Goal: Task Accomplishment & Management: Use online tool/utility

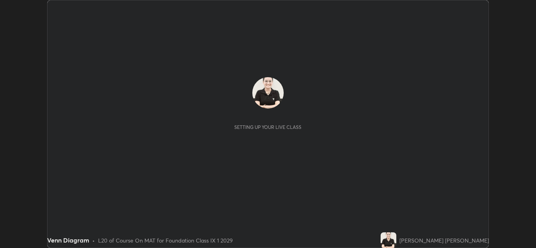
scroll to position [248, 536]
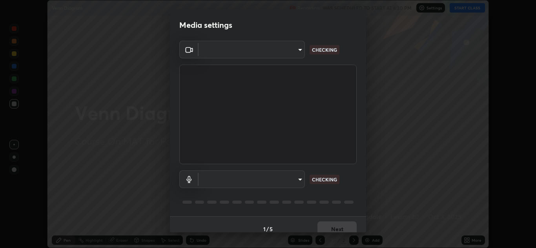
type input "00cb52ea7dbc067a4e9eba70c986ec13a5c87d59f38709f4e6374cce52915b34"
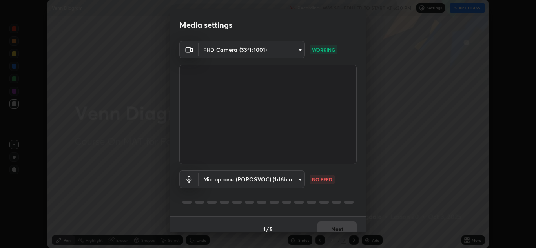
click at [298, 182] on body "Erase all Venn Diagram Recording WAS SCHEDULED TO START AT 6:30 PM Settings STA…" at bounding box center [268, 124] width 536 height 248
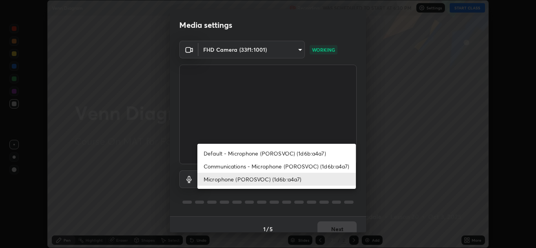
click at [287, 167] on li "Communications - Microphone (POROSVOC) (1d6b:a4a7)" at bounding box center [276, 166] width 158 height 13
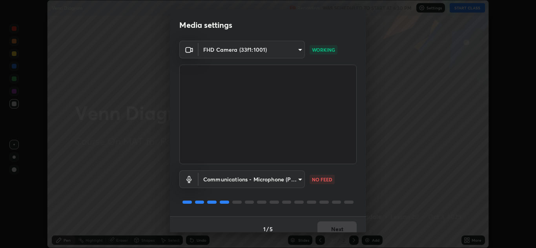
click at [294, 178] on body "Erase all Venn Diagram Recording WAS SCHEDULED TO START AT 6:30 PM Settings STA…" at bounding box center [268, 124] width 536 height 248
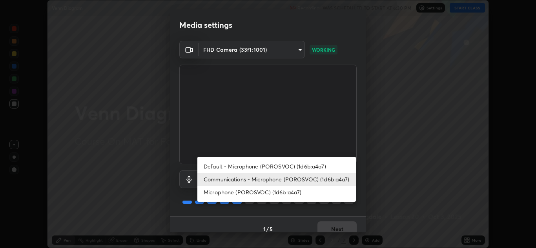
click at [283, 193] on li "Microphone (POROSVOC) (1d6b:a4a7)" at bounding box center [276, 192] width 158 height 13
type input "9c1b285d99fe20f225937e4548c843fe66e293f4791396b353509b50ebaacb4e"
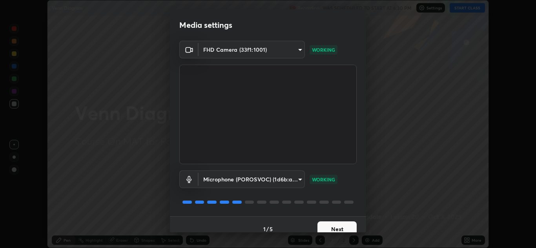
click at [334, 222] on button "Next" at bounding box center [336, 230] width 39 height 16
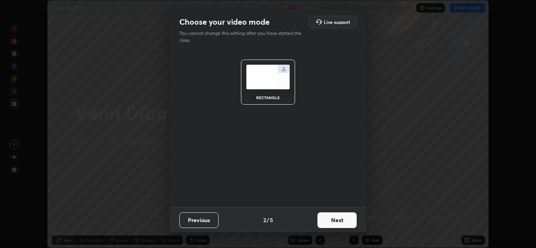
click at [338, 222] on button "Next" at bounding box center [336, 220] width 39 height 16
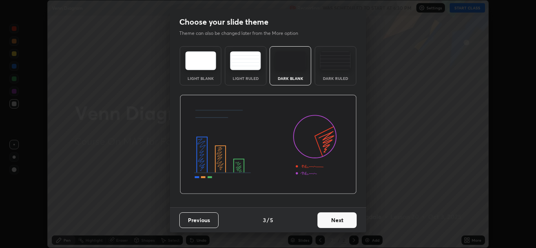
click at [335, 221] on button "Next" at bounding box center [336, 220] width 39 height 16
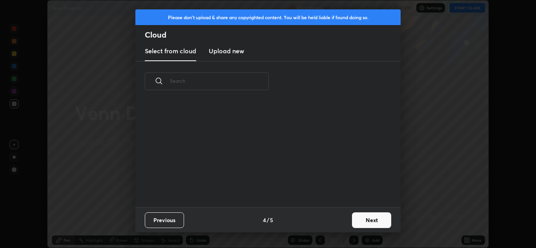
scroll to position [106, 252]
click at [241, 50] on h3 "Upload new" at bounding box center [226, 50] width 35 height 9
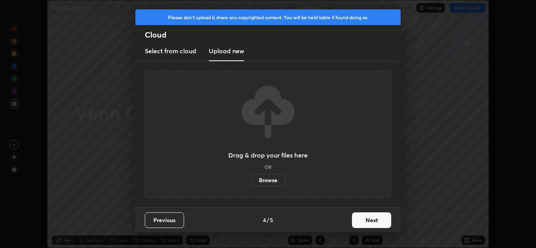
click at [253, 180] on label "Browse" at bounding box center [268, 180] width 35 height 13
click at [251, 180] on input "Browse" at bounding box center [251, 180] width 0 height 13
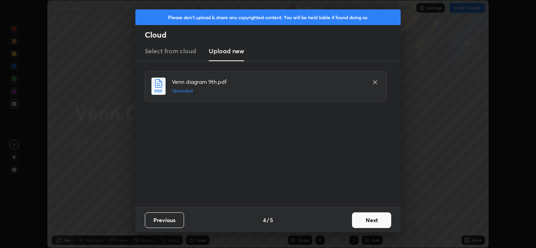
click at [359, 218] on button "Next" at bounding box center [371, 220] width 39 height 16
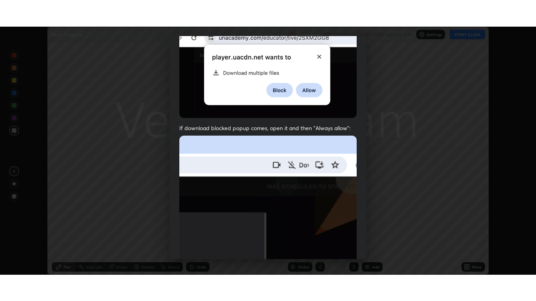
scroll to position [169, 0]
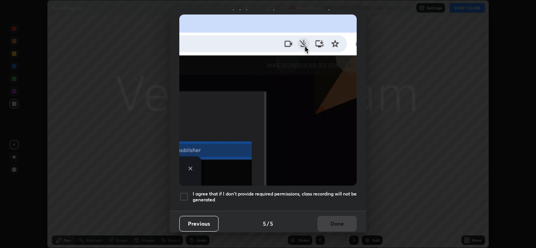
click at [280, 191] on h5 "I agree that if I don't provide required permissions, class recording will not …" at bounding box center [274, 197] width 164 height 12
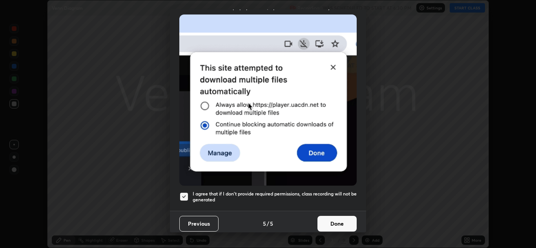
click at [321, 216] on button "Done" at bounding box center [336, 224] width 39 height 16
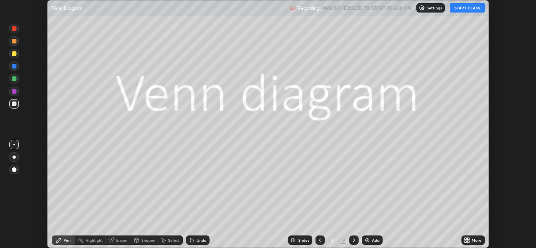
click at [465, 11] on button "START CLASS" at bounding box center [466, 7] width 35 height 9
click at [465, 242] on icon at bounding box center [465, 242] width 2 height 2
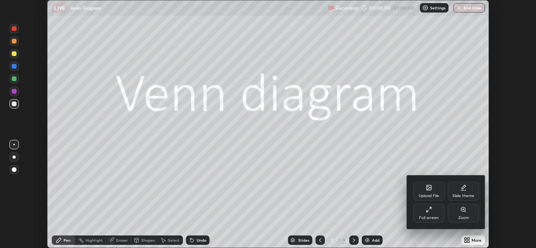
click at [434, 212] on div "Full screen" at bounding box center [428, 213] width 31 height 19
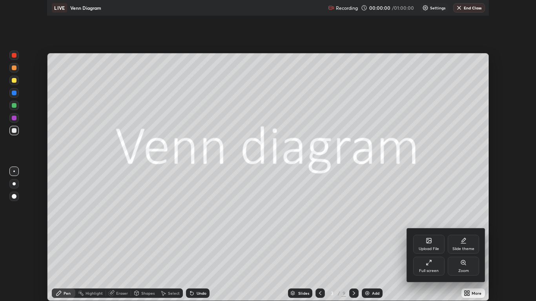
scroll to position [301, 536]
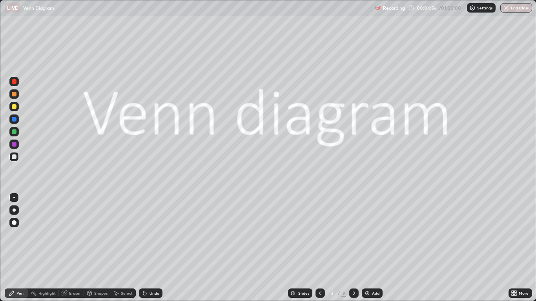
click at [15, 225] on div at bounding box center [13, 222] width 9 height 9
click at [366, 248] on img at bounding box center [367, 293] width 6 height 6
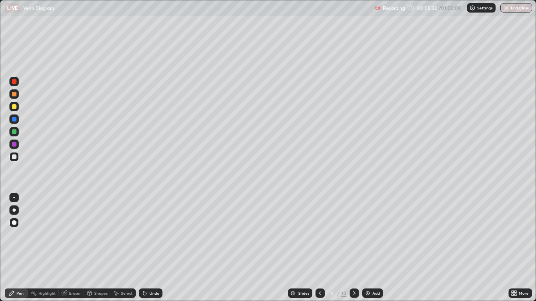
click at [101, 248] on div "Shapes" at bounding box center [100, 293] width 13 height 4
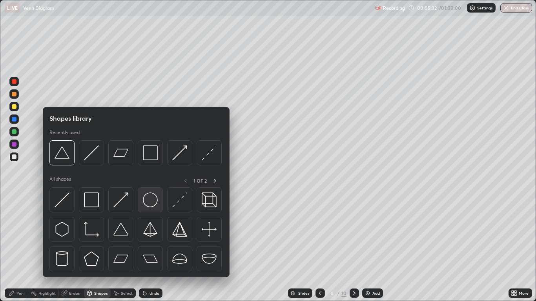
click at [149, 200] on img at bounding box center [150, 199] width 15 height 15
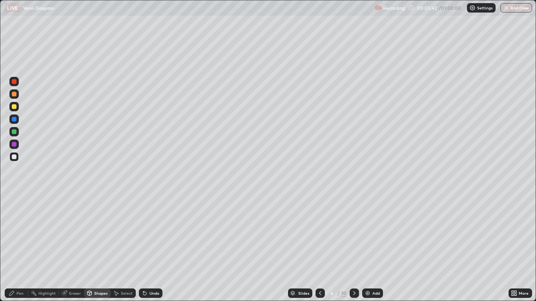
click at [15, 248] on div "Pen" at bounding box center [17, 293] width 24 height 9
click at [12, 132] on div at bounding box center [14, 131] width 5 height 5
click at [15, 94] on div at bounding box center [14, 94] width 5 height 5
click at [94, 248] on div "Shapes" at bounding box center [100, 293] width 13 height 4
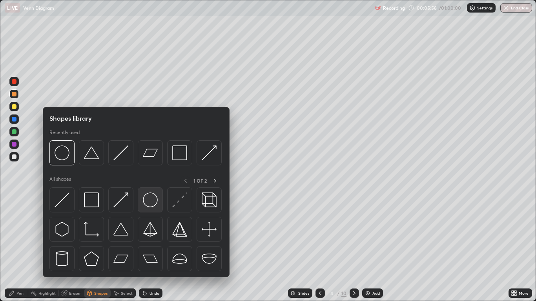
click at [151, 199] on img at bounding box center [150, 199] width 15 height 15
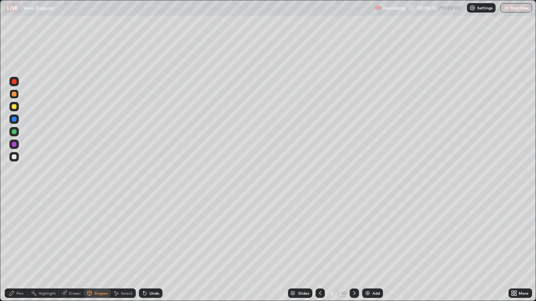
click at [16, 248] on div "Pen" at bounding box center [17, 293] width 24 height 9
click at [17, 95] on div at bounding box center [13, 93] width 9 height 9
click at [45, 248] on div "Highlight" at bounding box center [46, 293] width 17 height 4
click at [116, 248] on icon at bounding box center [116, 293] width 4 height 5
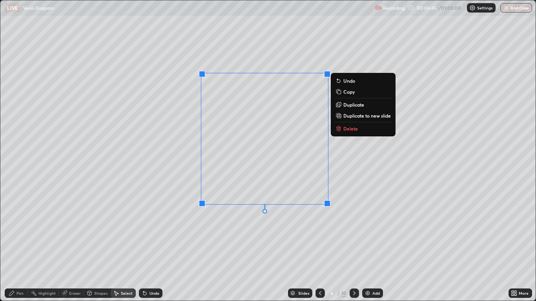
click at [208, 248] on div "0 ° Undo Copy Duplicate Duplicate to new slide Delete" at bounding box center [267, 150] width 534 height 300
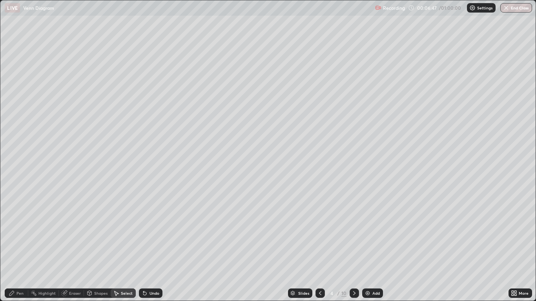
click at [68, 248] on div "Eraser" at bounding box center [71, 293] width 25 height 9
click at [15, 248] on icon at bounding box center [14, 254] width 6 height 6
click at [16, 248] on div "Pen" at bounding box center [19, 293] width 7 height 4
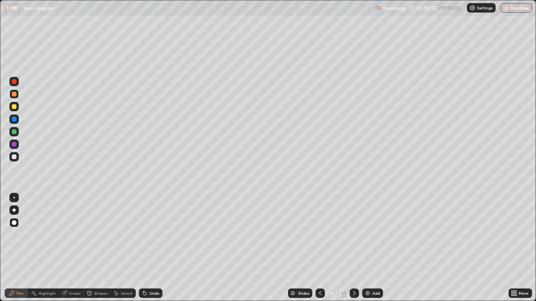
click at [148, 248] on div "Undo" at bounding box center [151, 293] width 24 height 9
click at [15, 153] on div at bounding box center [13, 156] width 9 height 9
click at [13, 143] on div at bounding box center [14, 144] width 5 height 5
click at [49, 248] on div "Highlight" at bounding box center [46, 293] width 17 height 4
click at [14, 248] on div at bounding box center [13, 266] width 9 height 9
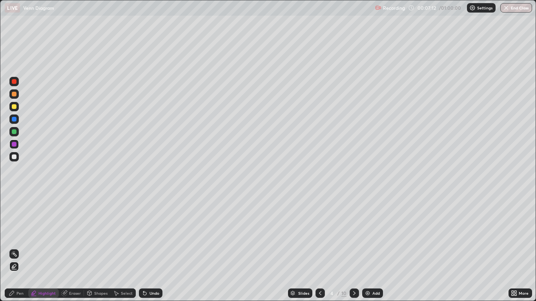
click at [16, 81] on div at bounding box center [14, 81] width 5 height 5
click at [11, 248] on icon at bounding box center [12, 293] width 6 height 6
click at [353, 248] on icon at bounding box center [354, 293] width 6 height 6
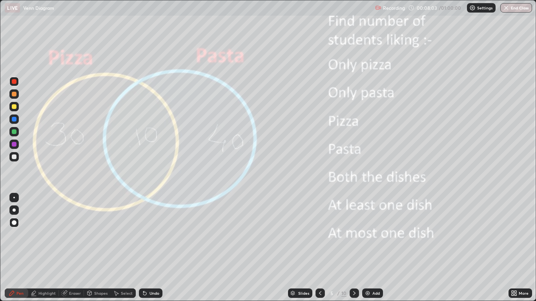
click at [43, 248] on div "Highlight" at bounding box center [46, 293] width 17 height 4
click at [14, 104] on div at bounding box center [14, 106] width 5 height 5
click at [142, 248] on icon at bounding box center [145, 293] width 6 height 6
click at [145, 248] on icon at bounding box center [144, 293] width 3 height 3
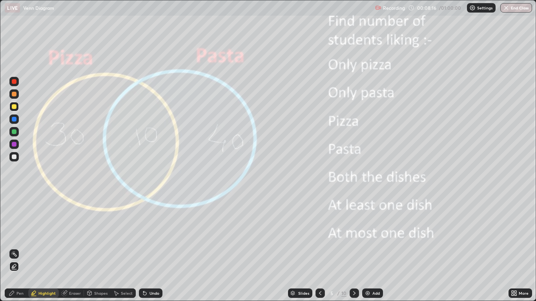
click at [144, 248] on icon at bounding box center [144, 293] width 3 height 3
click at [13, 120] on div at bounding box center [14, 119] width 5 height 5
click at [147, 248] on icon at bounding box center [145, 293] width 6 height 6
click at [14, 120] on div at bounding box center [14, 119] width 5 height 5
click at [14, 82] on div at bounding box center [14, 81] width 5 height 5
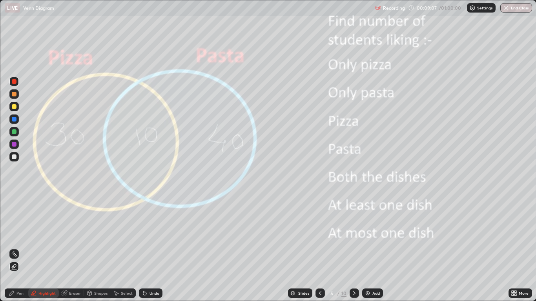
click at [145, 248] on icon at bounding box center [144, 293] width 3 height 3
click at [145, 248] on icon at bounding box center [145, 293] width 6 height 6
click at [147, 248] on div "Undo" at bounding box center [151, 293] width 24 height 9
click at [146, 248] on icon at bounding box center [145, 293] width 6 height 6
click at [147, 248] on div "Undo" at bounding box center [151, 293] width 24 height 9
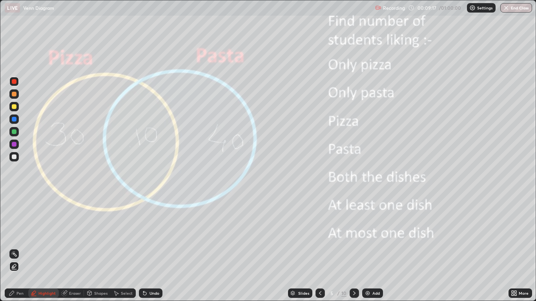
click at [14, 95] on div at bounding box center [14, 94] width 5 height 5
click at [146, 248] on icon at bounding box center [145, 293] width 6 height 6
click at [147, 248] on div "Undo" at bounding box center [151, 293] width 24 height 9
click at [149, 248] on div "Undo" at bounding box center [154, 293] width 10 height 4
click at [147, 248] on div "Undo" at bounding box center [151, 293] width 24 height 9
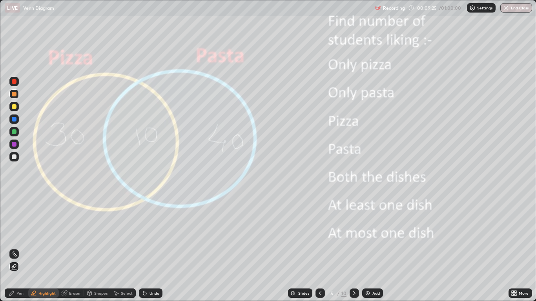
click at [149, 248] on div "Undo" at bounding box center [154, 293] width 10 height 4
click at [14, 82] on div at bounding box center [14, 81] width 5 height 5
click at [15, 144] on div at bounding box center [14, 144] width 5 height 5
click at [11, 118] on div at bounding box center [13, 118] width 9 height 9
click at [143, 248] on icon at bounding box center [144, 293] width 3 height 3
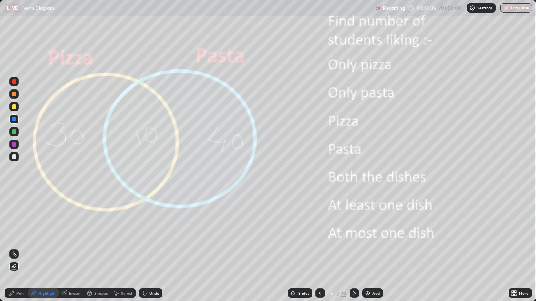
click at [145, 248] on icon at bounding box center [144, 293] width 3 height 3
click at [147, 248] on icon at bounding box center [145, 293] width 6 height 6
click at [145, 248] on icon at bounding box center [144, 293] width 3 height 3
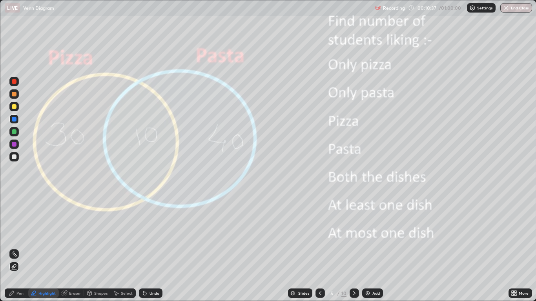
click at [146, 248] on icon at bounding box center [145, 293] width 6 height 6
click at [145, 248] on icon at bounding box center [145, 293] width 6 height 6
click at [144, 248] on icon at bounding box center [144, 293] width 3 height 3
click at [145, 248] on icon at bounding box center [145, 293] width 6 height 6
click at [146, 248] on icon at bounding box center [145, 293] width 6 height 6
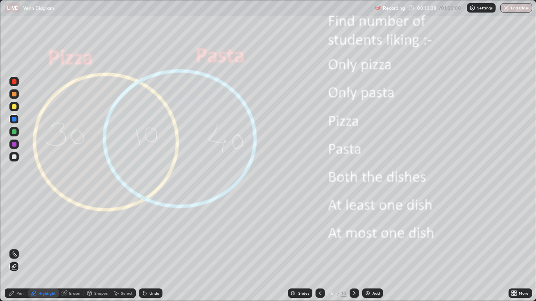
click at [143, 248] on icon at bounding box center [143, 291] width 1 height 1
click at [144, 248] on icon at bounding box center [144, 293] width 3 height 3
click at [143, 248] on icon at bounding box center [143, 291] width 1 height 1
click at [144, 248] on icon at bounding box center [144, 293] width 3 height 3
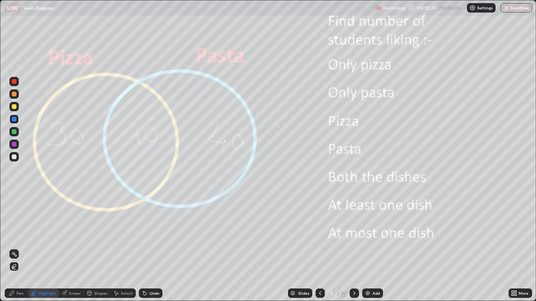
click at [143, 248] on icon at bounding box center [143, 291] width 1 height 1
click at [143, 248] on icon at bounding box center [144, 293] width 3 height 3
click at [144, 248] on icon at bounding box center [144, 293] width 3 height 3
click at [143, 248] on icon at bounding box center [143, 291] width 1 height 1
click at [144, 248] on icon at bounding box center [144, 293] width 3 height 3
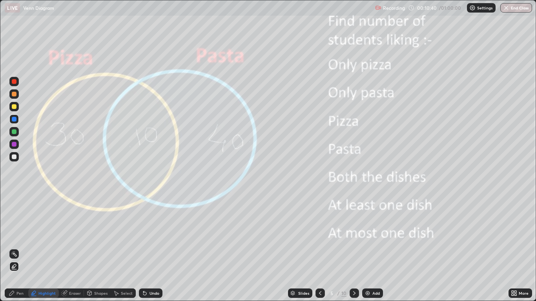
click at [143, 248] on icon at bounding box center [144, 293] width 3 height 3
click at [144, 248] on icon at bounding box center [144, 293] width 3 height 3
click at [143, 248] on icon at bounding box center [143, 291] width 1 height 1
click at [146, 248] on icon at bounding box center [145, 293] width 6 height 6
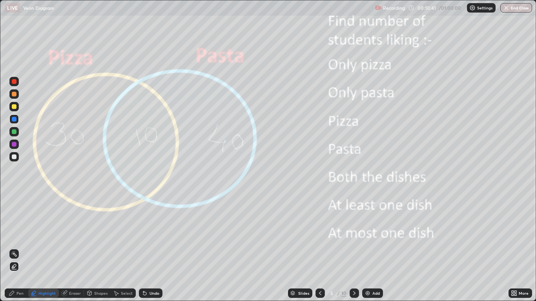
click at [146, 248] on icon at bounding box center [145, 293] width 6 height 6
click at [143, 248] on icon at bounding box center [143, 291] width 1 height 1
click at [18, 248] on div "Pen" at bounding box center [19, 293] width 7 height 4
click at [15, 142] on div at bounding box center [14, 144] width 5 height 5
click at [42, 248] on div "Highlight" at bounding box center [46, 293] width 17 height 4
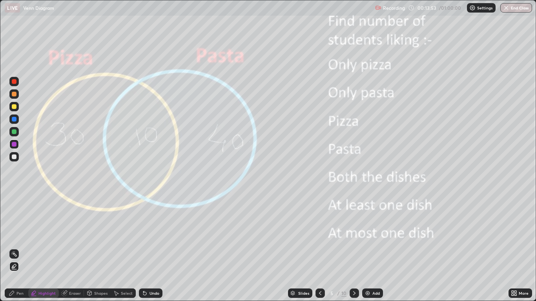
click at [18, 248] on div "Pen" at bounding box center [19, 293] width 7 height 4
click at [15, 157] on div at bounding box center [14, 156] width 5 height 5
click at [353, 248] on icon at bounding box center [354, 293] width 6 height 6
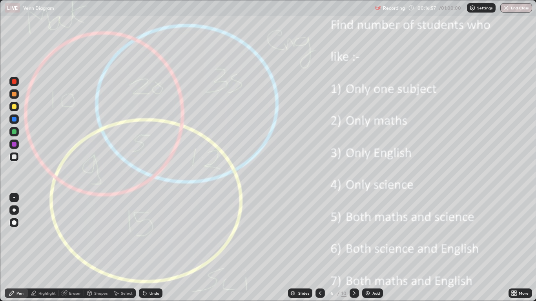
click at [365, 248] on img at bounding box center [367, 293] width 6 height 6
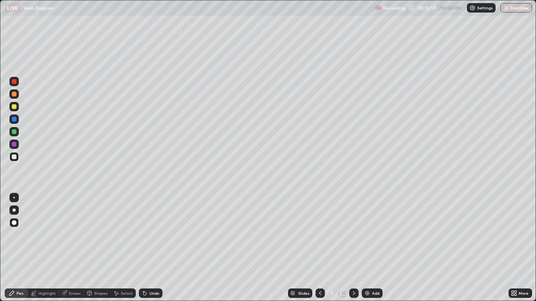
click at [97, 248] on div "Shapes" at bounding box center [97, 293] width 27 height 9
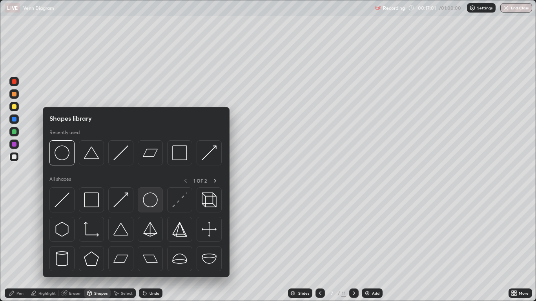
click at [145, 201] on img at bounding box center [150, 199] width 15 height 15
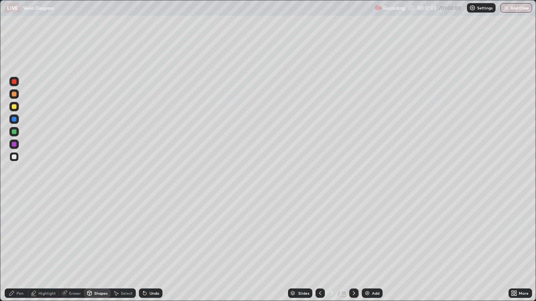
click at [15, 133] on div at bounding box center [14, 131] width 5 height 5
click at [14, 93] on div at bounding box center [14, 94] width 5 height 5
click at [16, 81] on div at bounding box center [14, 81] width 5 height 5
click at [12, 248] on icon at bounding box center [11, 293] width 5 height 5
click at [14, 145] on div at bounding box center [14, 144] width 5 height 5
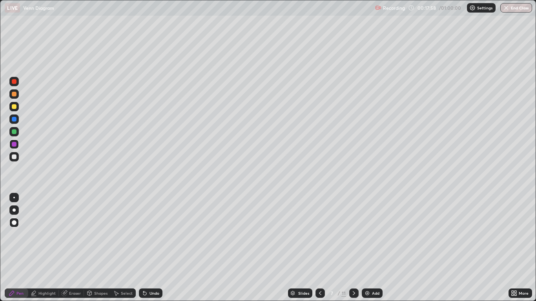
click at [13, 133] on div at bounding box center [14, 131] width 5 height 5
click at [38, 248] on div "Highlight" at bounding box center [43, 293] width 31 height 9
click at [12, 248] on circle at bounding box center [11, 253] width 1 height 1
click at [18, 248] on div "Pen" at bounding box center [19, 293] width 7 height 4
click at [147, 248] on div "Undo" at bounding box center [151, 293] width 24 height 9
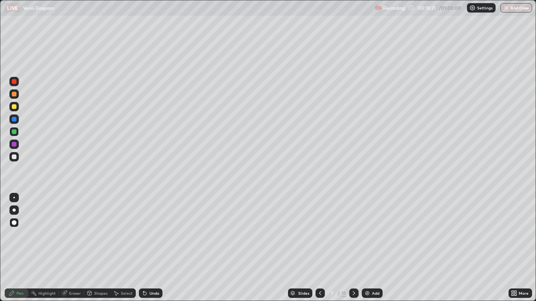
click at [18, 248] on div "Pen" at bounding box center [19, 293] width 7 height 4
click at [37, 248] on icon at bounding box center [34, 293] width 6 height 6
click at [14, 94] on div at bounding box center [14, 94] width 5 height 5
click at [16, 83] on div at bounding box center [14, 81] width 5 height 5
click at [143, 248] on icon at bounding box center [144, 293] width 3 height 3
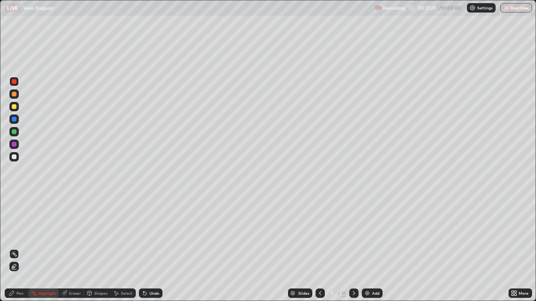
click at [15, 131] on div at bounding box center [14, 131] width 5 height 5
click at [14, 248] on icon at bounding box center [14, 267] width 2 height 2
click at [13, 144] on div at bounding box center [14, 144] width 5 height 5
click at [15, 94] on div at bounding box center [14, 94] width 5 height 5
click at [14, 83] on div at bounding box center [14, 81] width 5 height 5
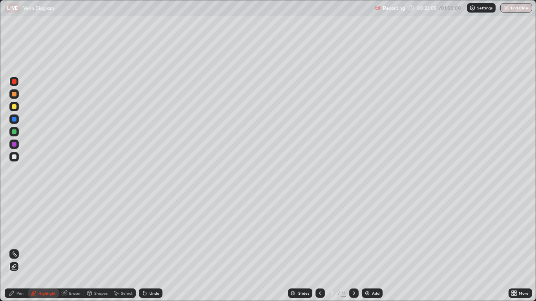
click at [144, 248] on icon at bounding box center [144, 293] width 3 height 3
click at [146, 248] on icon at bounding box center [145, 293] width 6 height 6
click at [147, 248] on div "Undo" at bounding box center [151, 293] width 24 height 9
click at [149, 248] on div "Undo" at bounding box center [154, 293] width 10 height 4
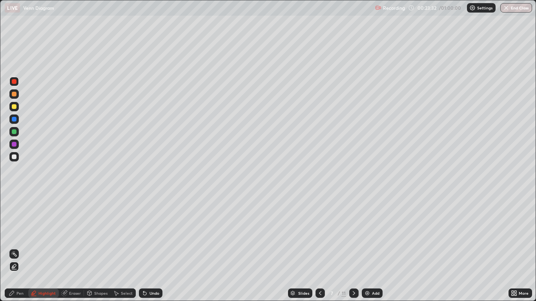
click at [17, 132] on div at bounding box center [13, 131] width 9 height 9
click at [14, 145] on div at bounding box center [14, 144] width 5 height 5
click at [14, 96] on div at bounding box center [14, 94] width 5 height 5
click at [14, 107] on div at bounding box center [14, 106] width 5 height 5
click at [14, 120] on div at bounding box center [14, 119] width 5 height 5
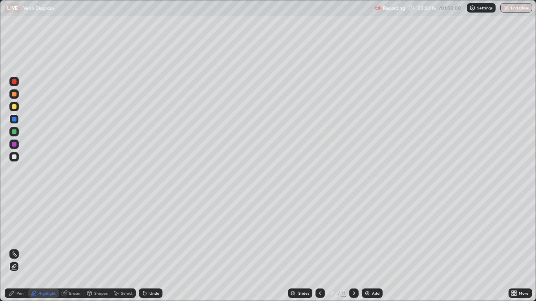
click at [353, 248] on icon at bounding box center [353, 293] width 6 height 6
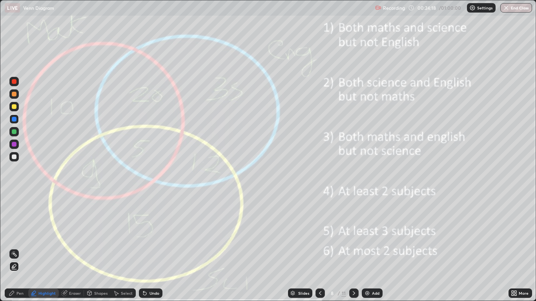
click at [317, 248] on icon at bounding box center [320, 293] width 6 height 6
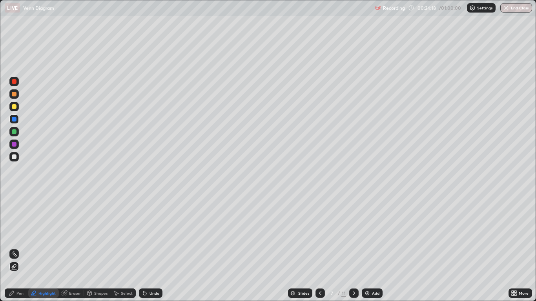
click at [320, 248] on icon at bounding box center [320, 293] width 6 height 6
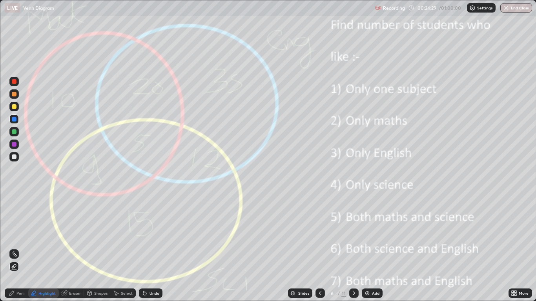
click at [15, 248] on icon at bounding box center [12, 293] width 6 height 6
click at [145, 248] on icon at bounding box center [145, 293] width 6 height 6
click at [14, 156] on div at bounding box center [14, 156] width 5 height 5
click at [17, 107] on div at bounding box center [13, 106] width 9 height 9
click at [46, 248] on div "Highlight" at bounding box center [46, 293] width 17 height 4
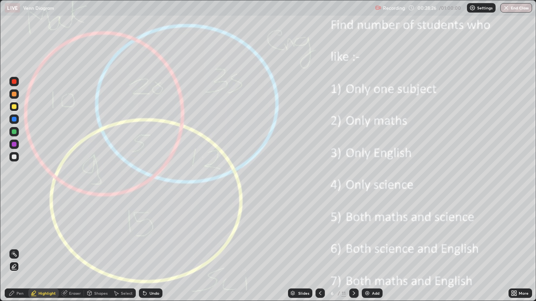
click at [14, 82] on div at bounding box center [14, 81] width 5 height 5
click at [13, 107] on div at bounding box center [14, 106] width 5 height 5
click at [15, 106] on div at bounding box center [14, 106] width 5 height 5
click at [13, 133] on div at bounding box center [14, 131] width 5 height 5
click at [18, 248] on div "Pen" at bounding box center [17, 293] width 24 height 9
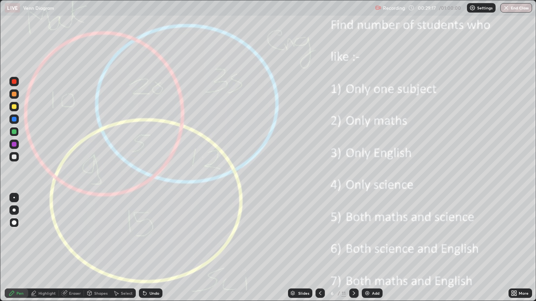
click at [353, 248] on icon at bounding box center [353, 293] width 6 height 6
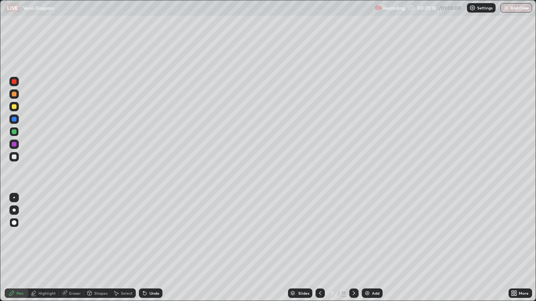
click at [354, 248] on icon at bounding box center [353, 293] width 6 height 6
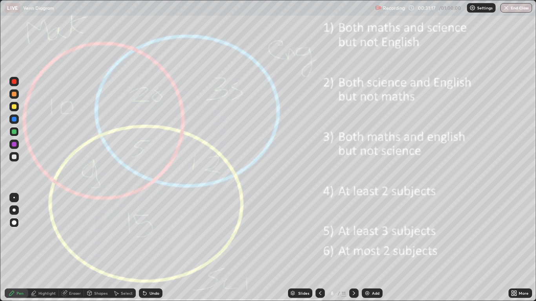
click at [13, 106] on div at bounding box center [14, 106] width 5 height 5
click at [402, 248] on div "Slides 8 / 11 Add" at bounding box center [334, 293] width 345 height 16
click at [399, 248] on div "Slides 8 / 11 Add" at bounding box center [334, 293] width 345 height 16
click at [143, 248] on icon at bounding box center [143, 291] width 1 height 1
click at [72, 248] on div "Eraser" at bounding box center [71, 293] width 25 height 9
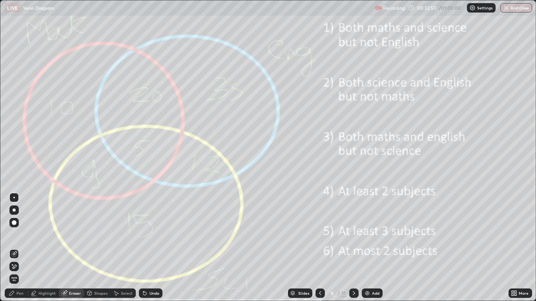
click at [16, 248] on icon at bounding box center [14, 266] width 6 height 7
click at [14, 248] on icon at bounding box center [12, 293] width 6 height 6
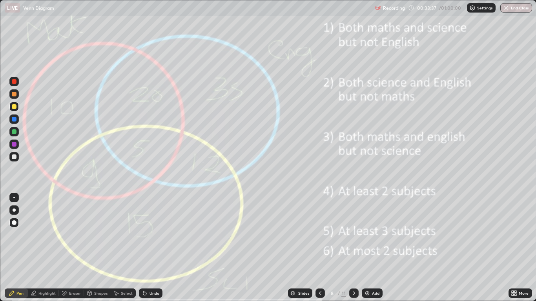
click at [354, 248] on div at bounding box center [353, 293] width 9 height 16
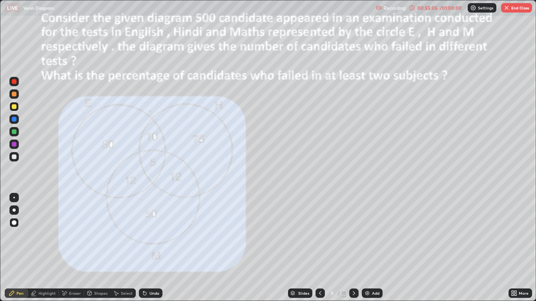
click at [511, 8] on button "End Class" at bounding box center [516, 7] width 31 height 9
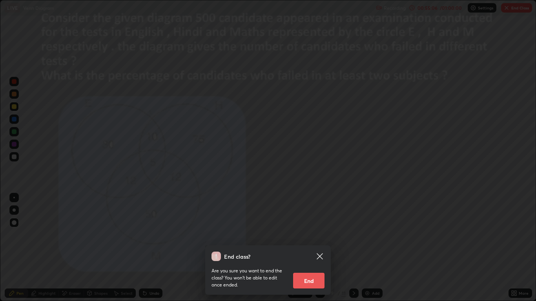
click at [308, 248] on button "End" at bounding box center [308, 281] width 31 height 16
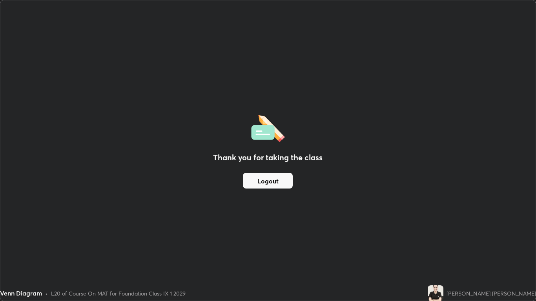
click at [272, 175] on button "Logout" at bounding box center [268, 181] width 50 height 16
